Goal: Book appointment/travel/reservation

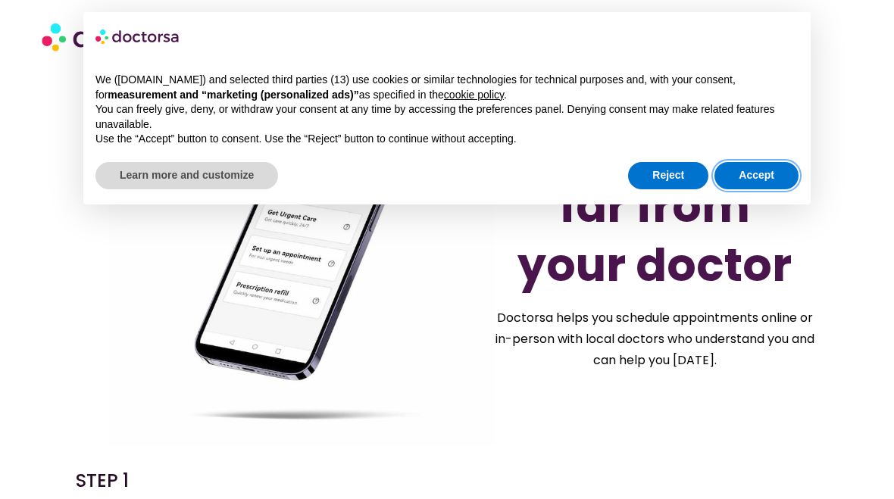
click at [768, 170] on button "Accept" at bounding box center [757, 175] width 84 height 27
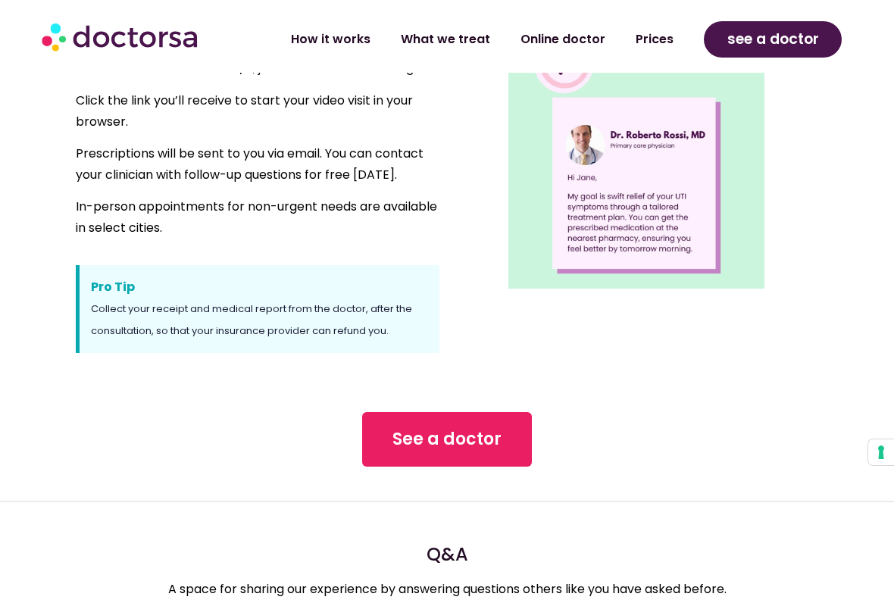
scroll to position [1158, 0]
click at [424, 437] on span "See a doctor" at bounding box center [447, 440] width 109 height 24
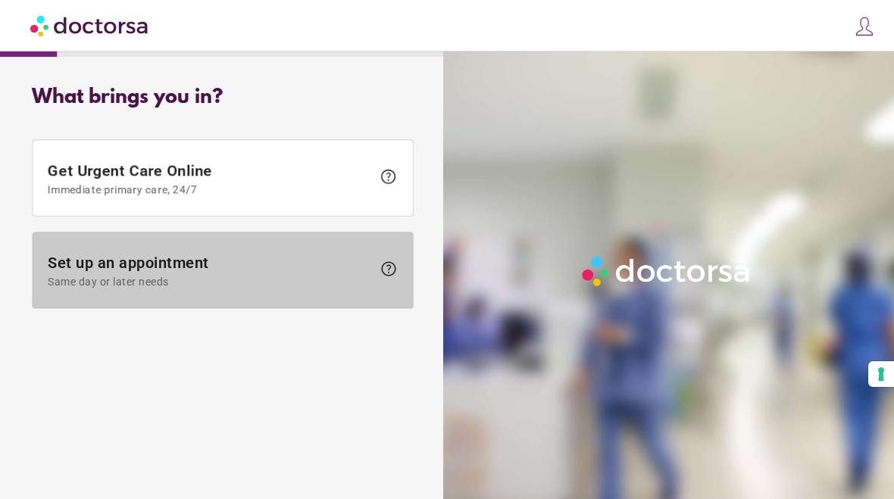
click at [101, 264] on span "Set up an appointment Same day or later needs" at bounding box center [210, 271] width 324 height 34
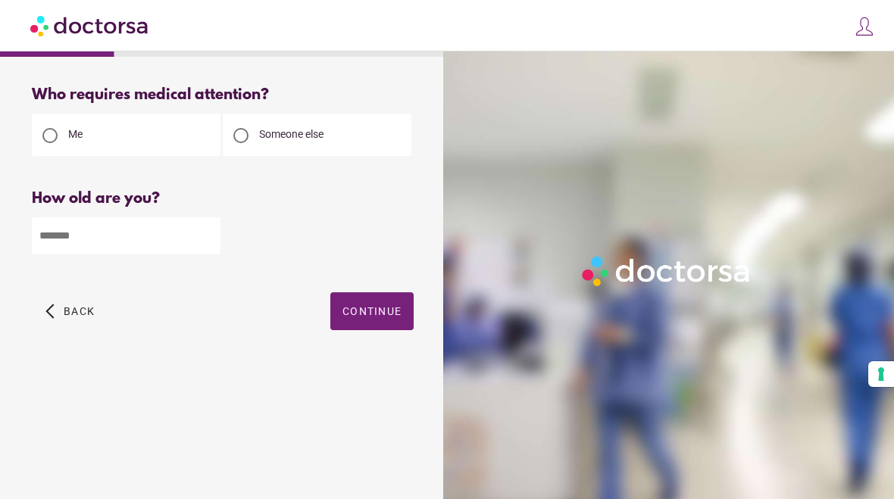
click at [75, 243] on input "number" at bounding box center [126, 235] width 189 height 37
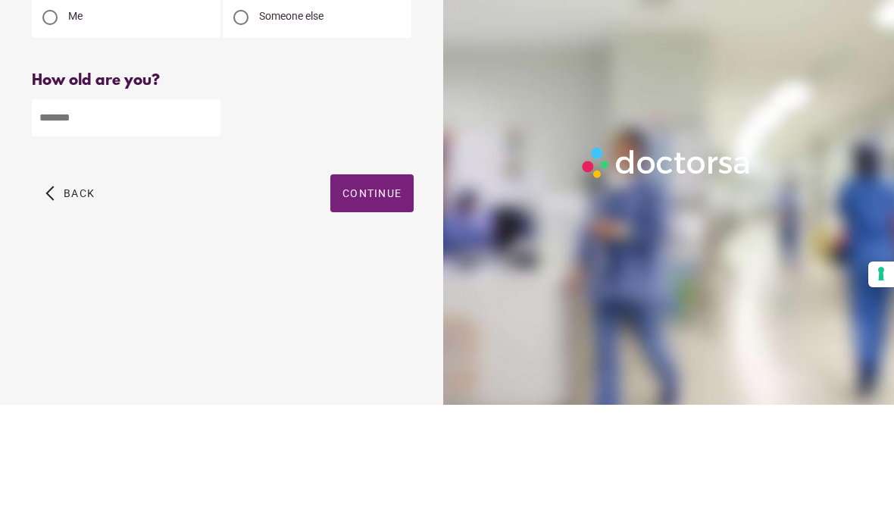
type input "**"
click at [376, 292] on span "button" at bounding box center [371, 311] width 83 height 38
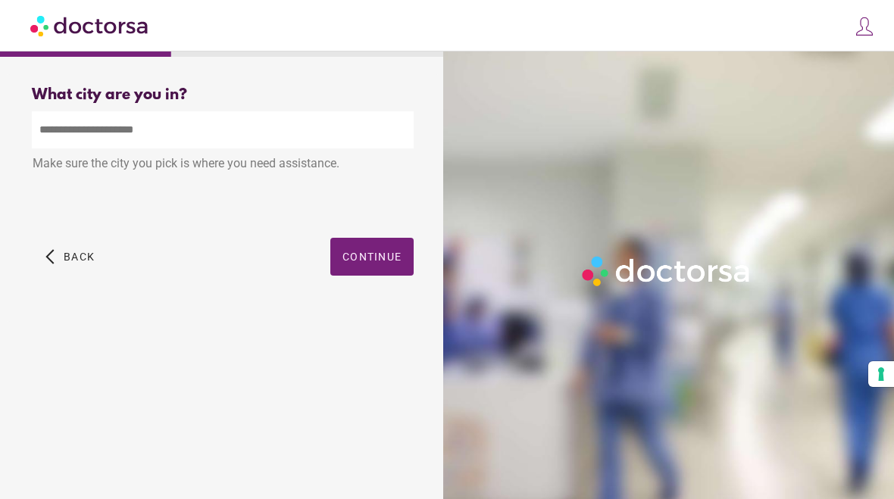
click at [383, 258] on span "Continue" at bounding box center [372, 257] width 59 height 12
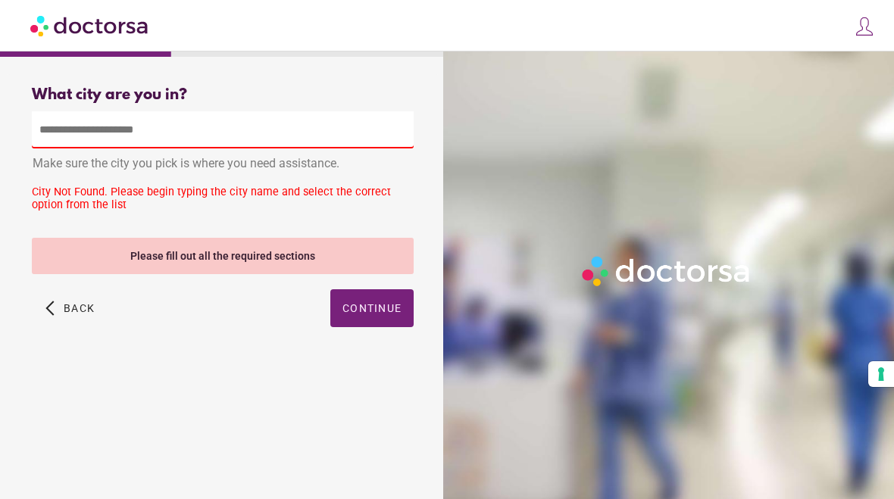
click at [75, 122] on input "text" at bounding box center [223, 129] width 382 height 37
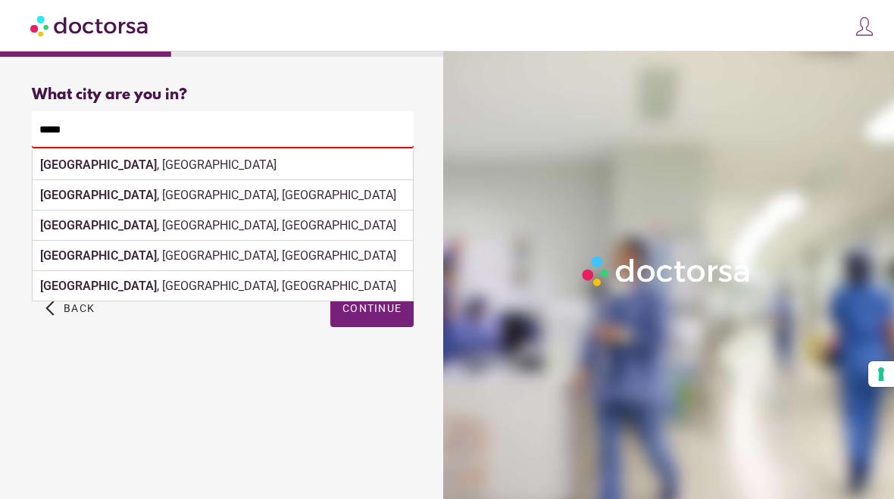
click at [56, 172] on strong "[GEOGRAPHIC_DATA]" at bounding box center [98, 165] width 117 height 14
type input "**********"
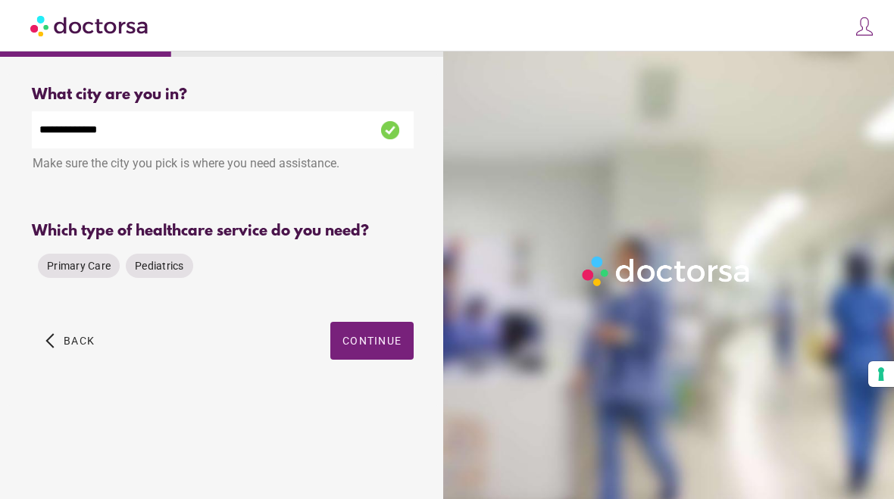
click at [69, 269] on span "Primary Care" at bounding box center [79, 266] width 64 height 12
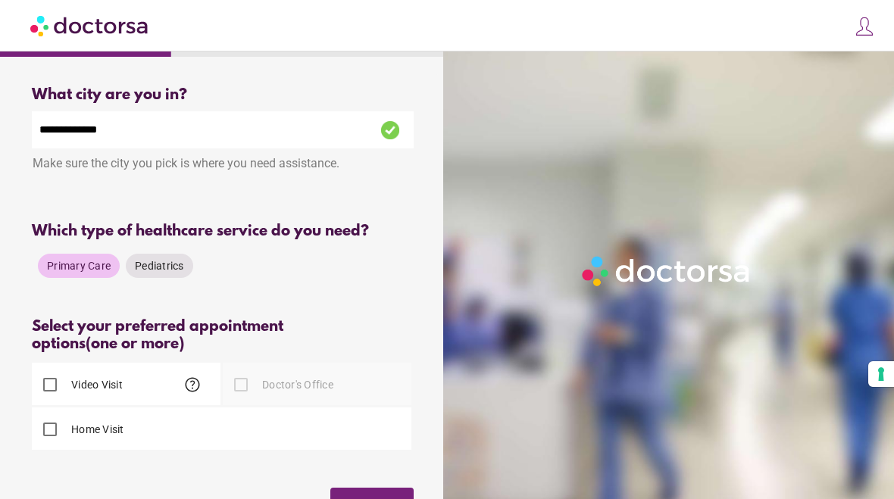
click at [249, 386] on div at bounding box center [241, 385] width 30 height 30
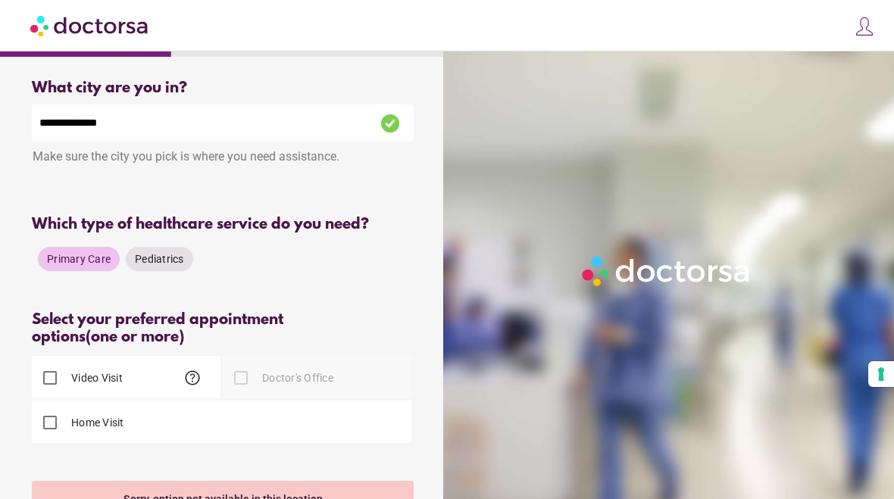
scroll to position [5, 0]
